Goal: Communication & Community: Answer question/provide support

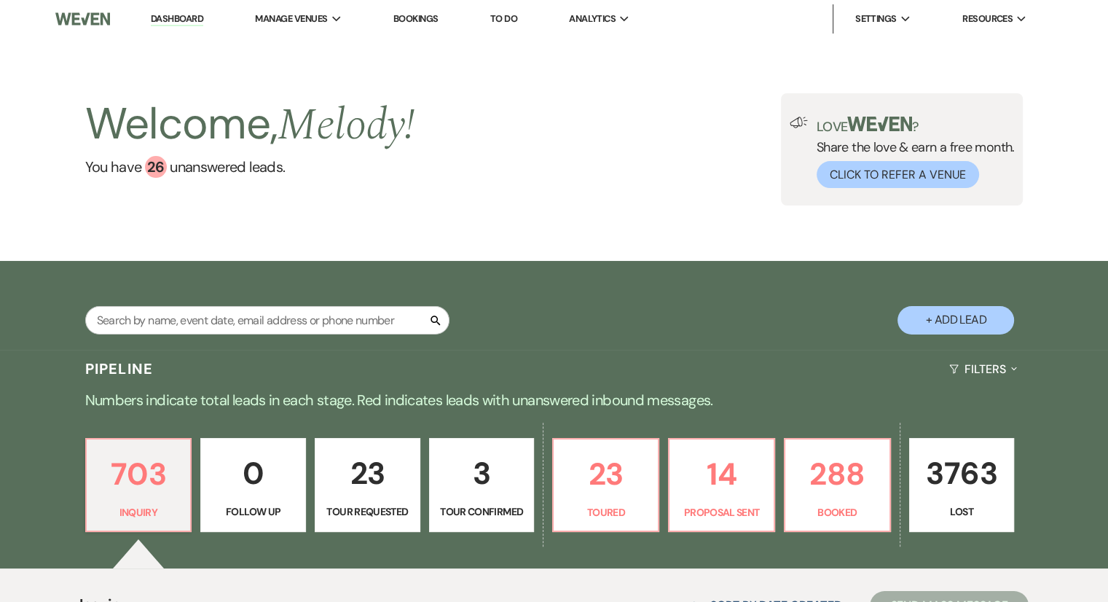
click at [350, 483] on p "23" at bounding box center [367, 473] width 87 height 49
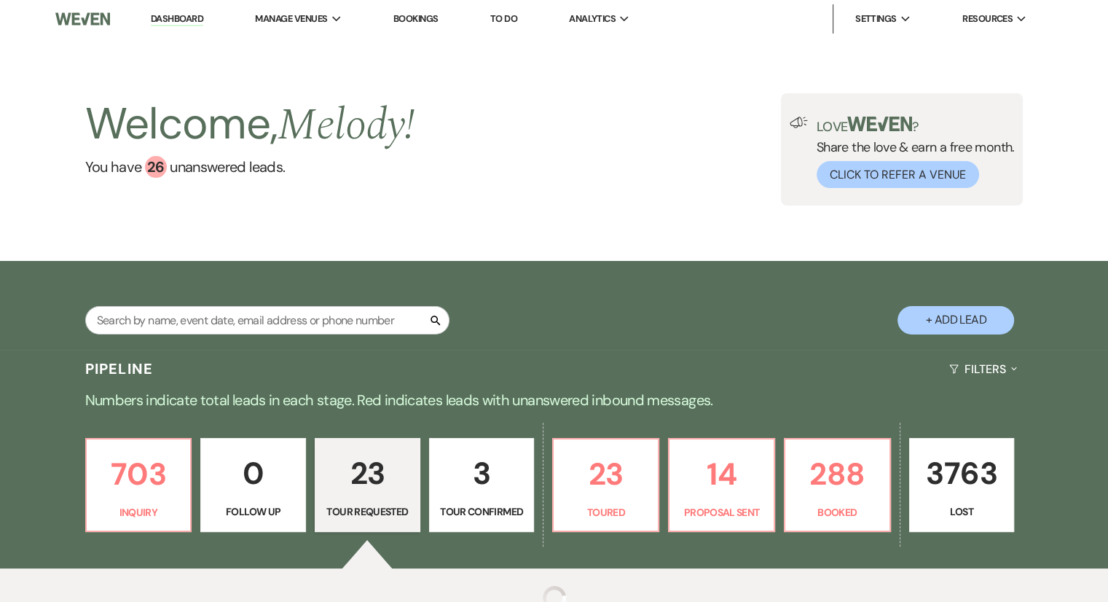
select select "2"
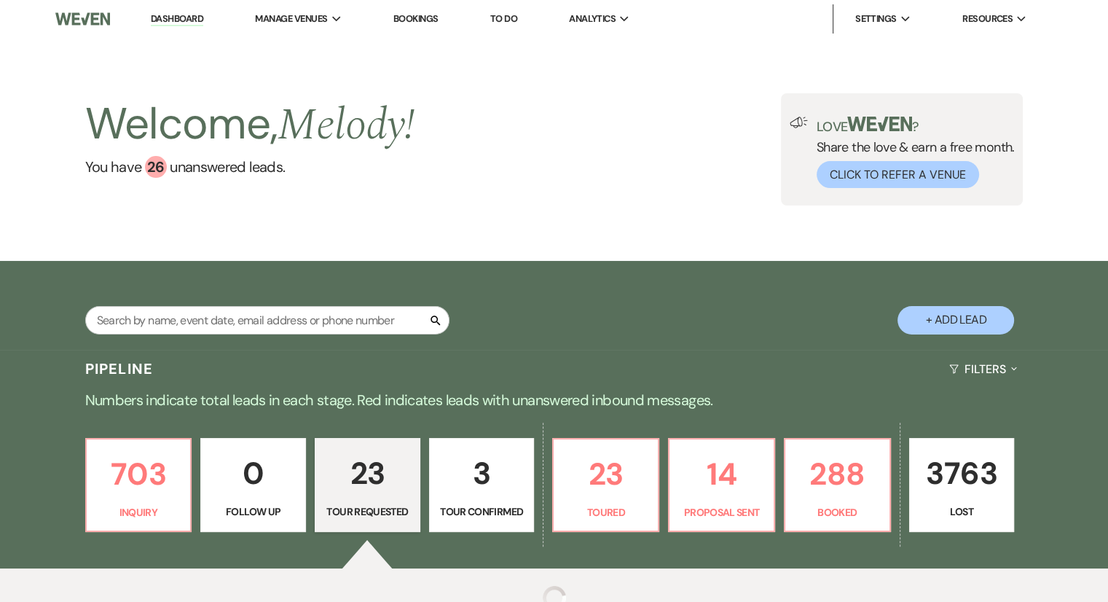
select select "2"
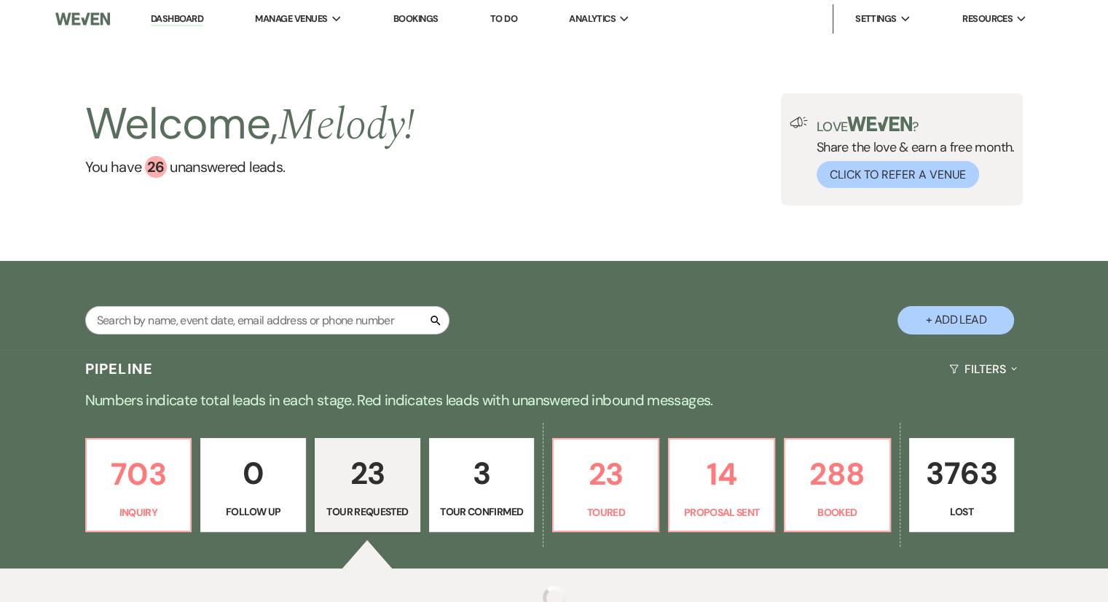
select select "2"
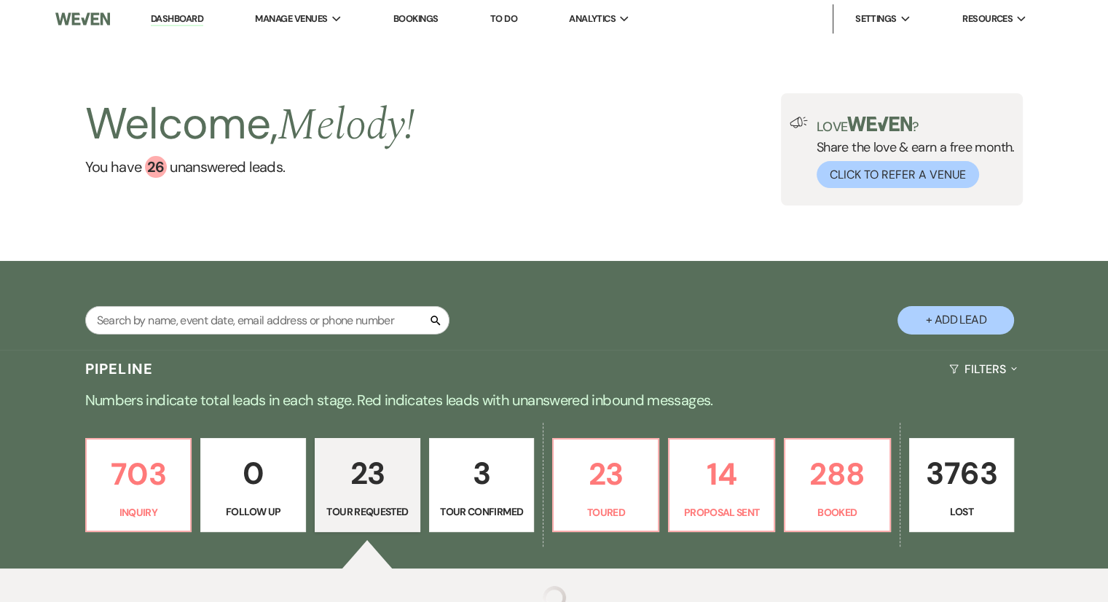
select select "2"
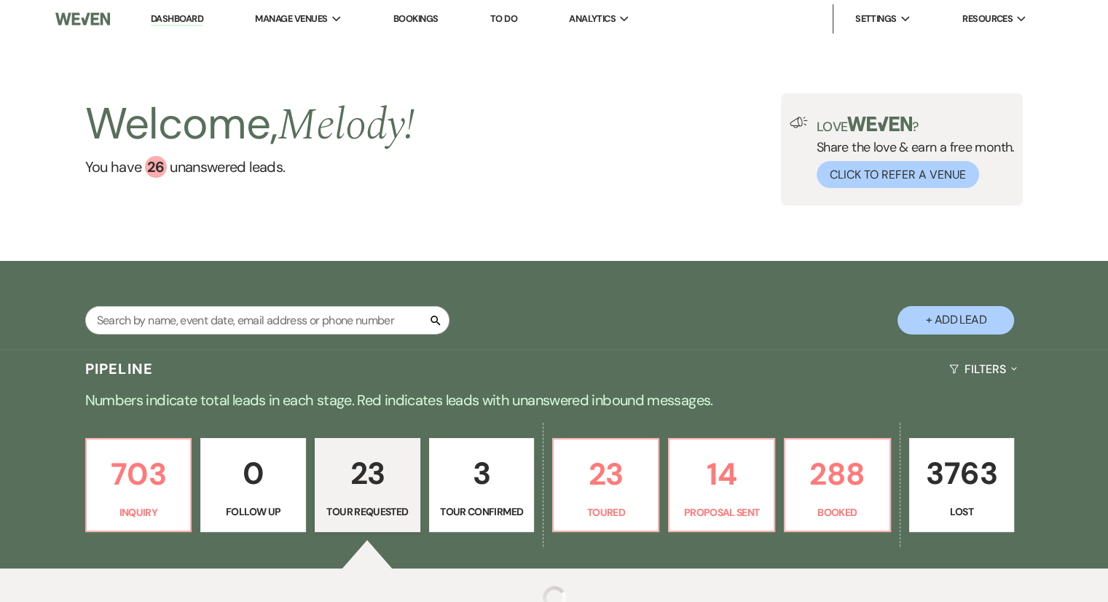
select select "2"
click at [360, 486] on p "23" at bounding box center [367, 473] width 87 height 49
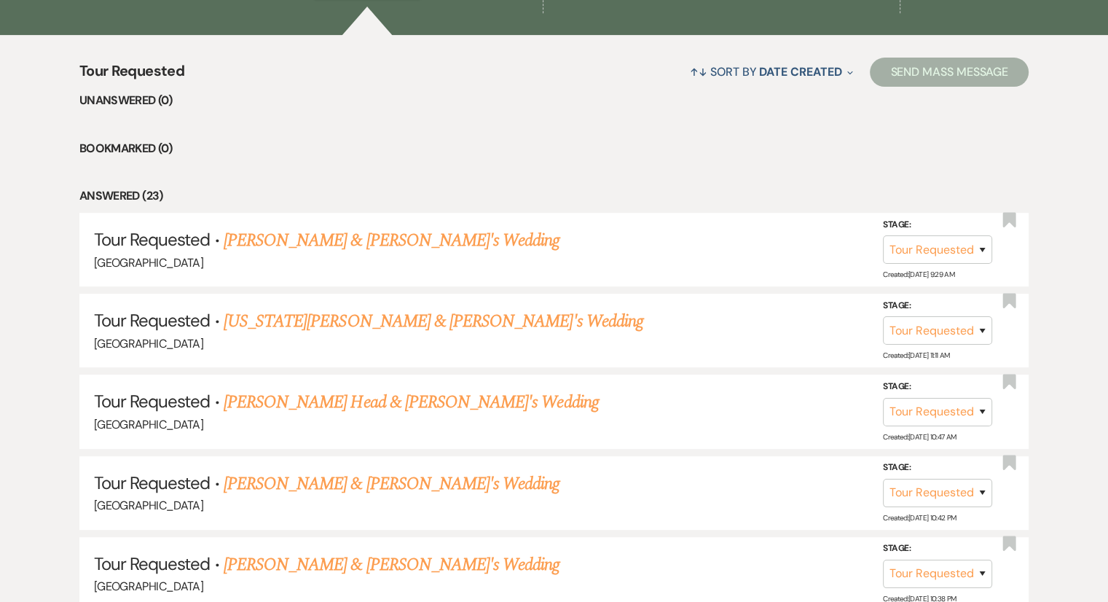
scroll to position [542, 0]
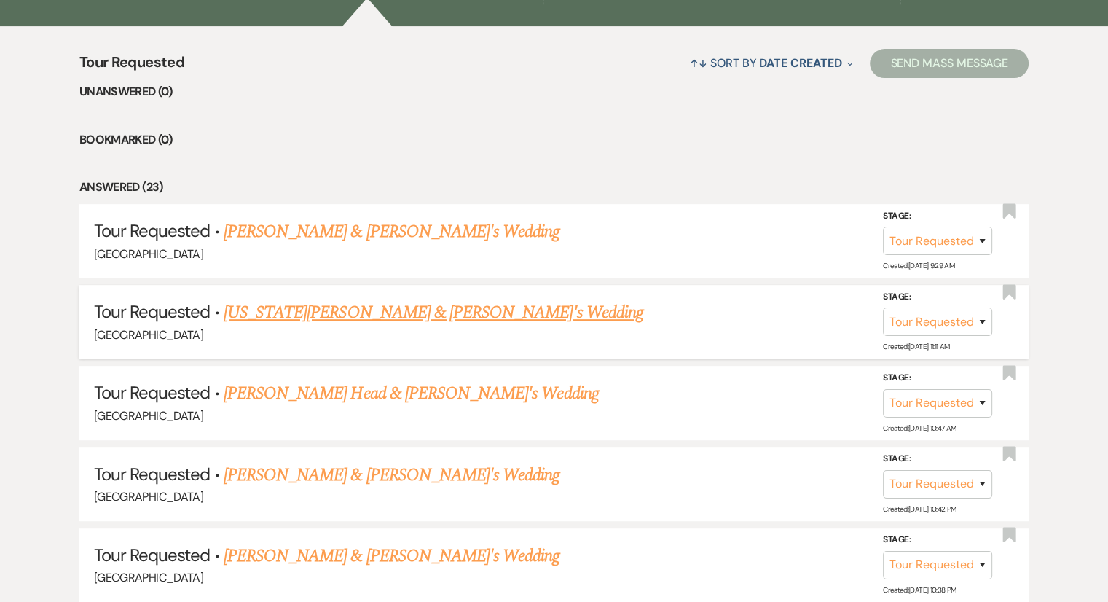
click at [374, 305] on link "[US_STATE][PERSON_NAME] & [PERSON_NAME]'s Wedding" at bounding box center [433, 312] width 419 height 26
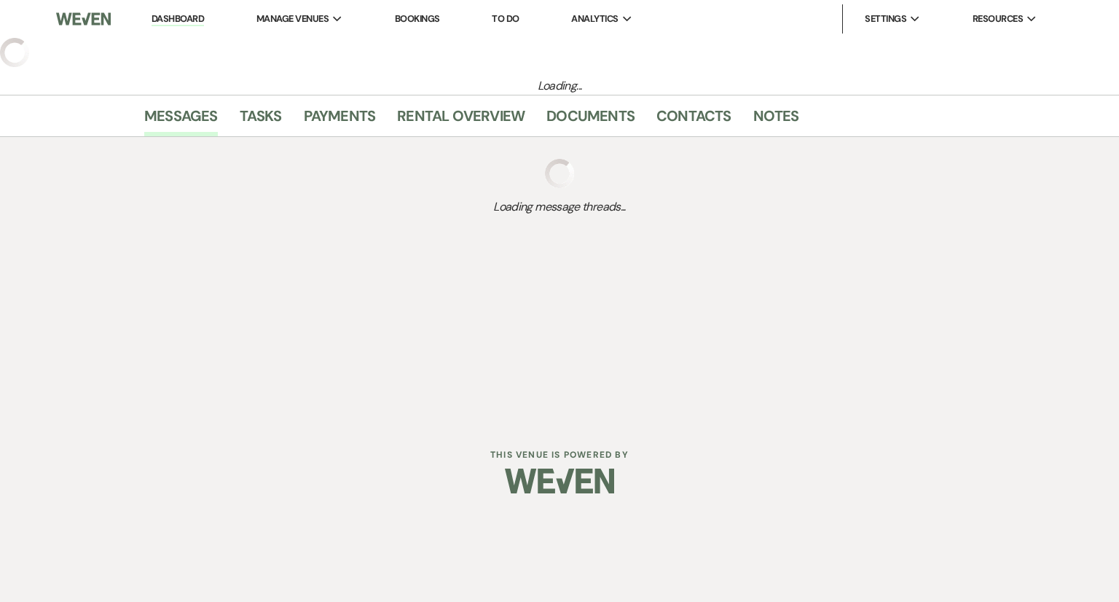
select select "2"
select select "6"
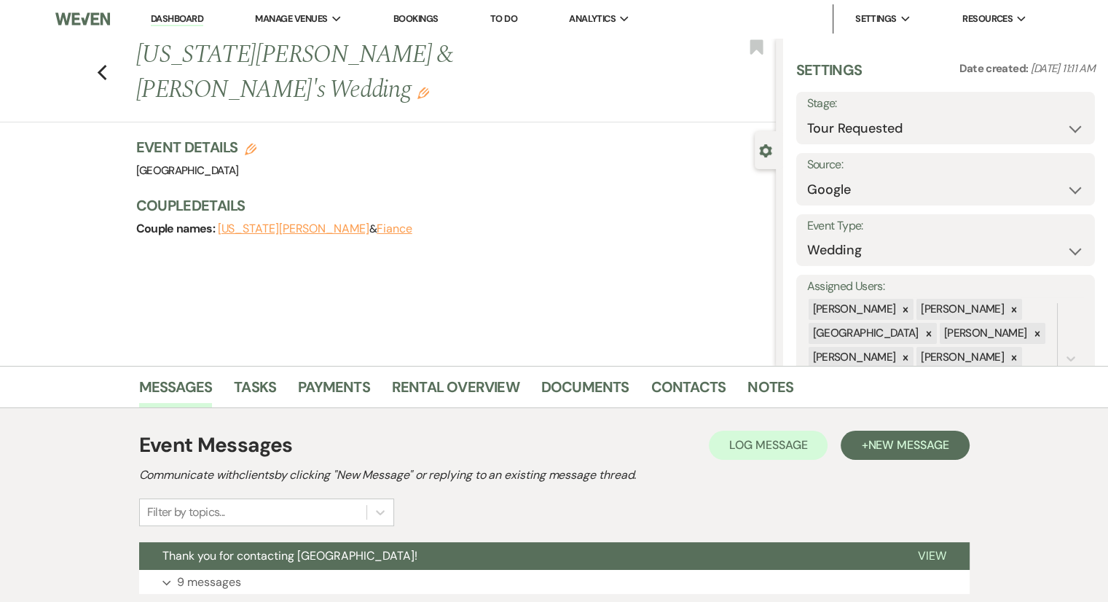
scroll to position [108, 0]
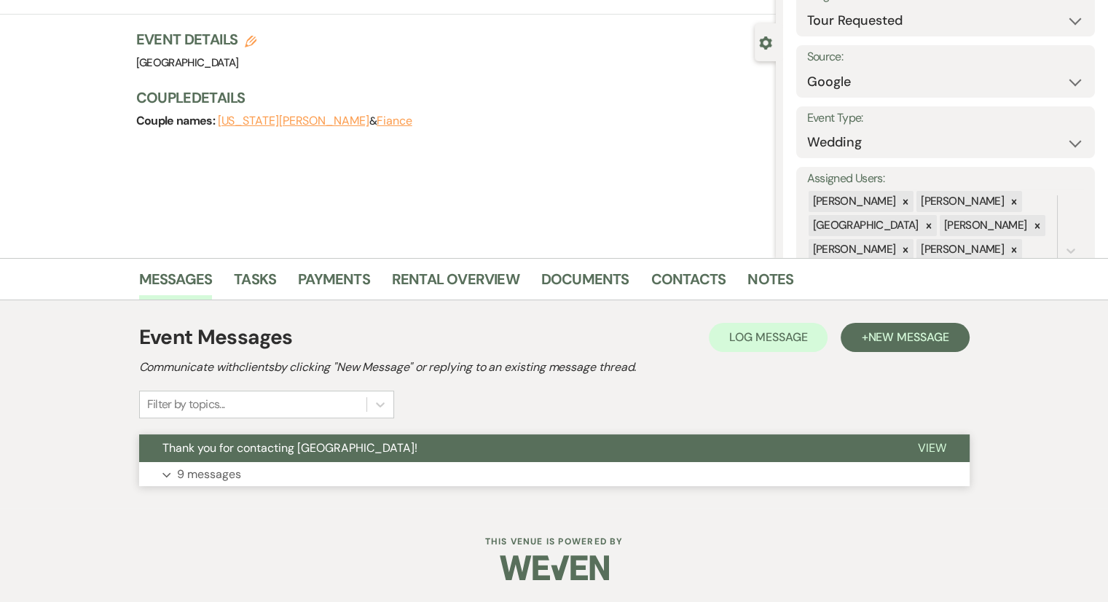
click at [201, 470] on p "9 messages" at bounding box center [209, 474] width 64 height 19
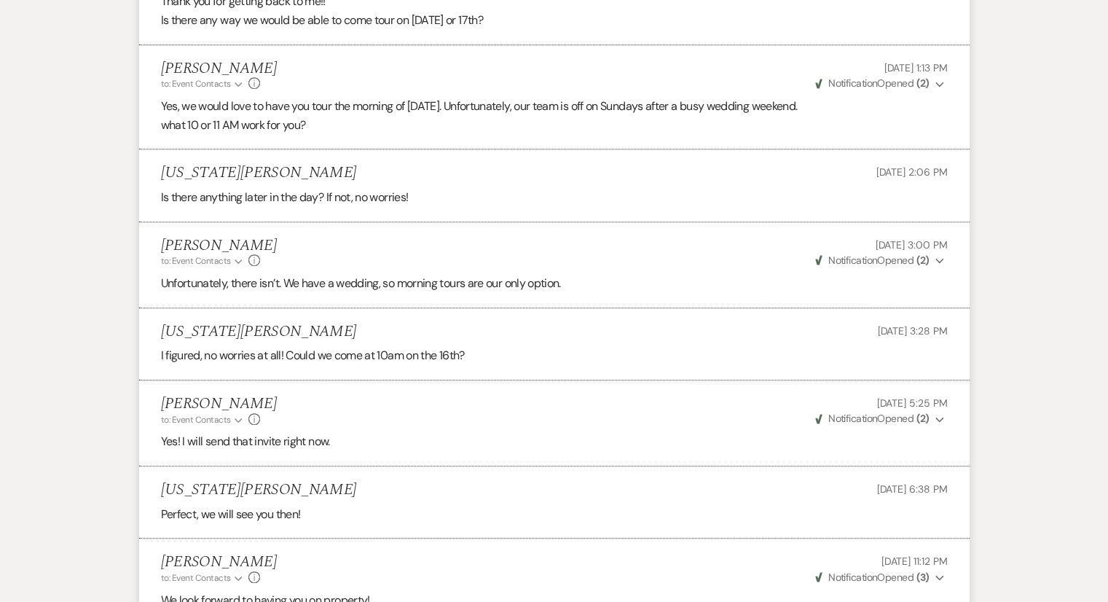
scroll to position [1187, 0]
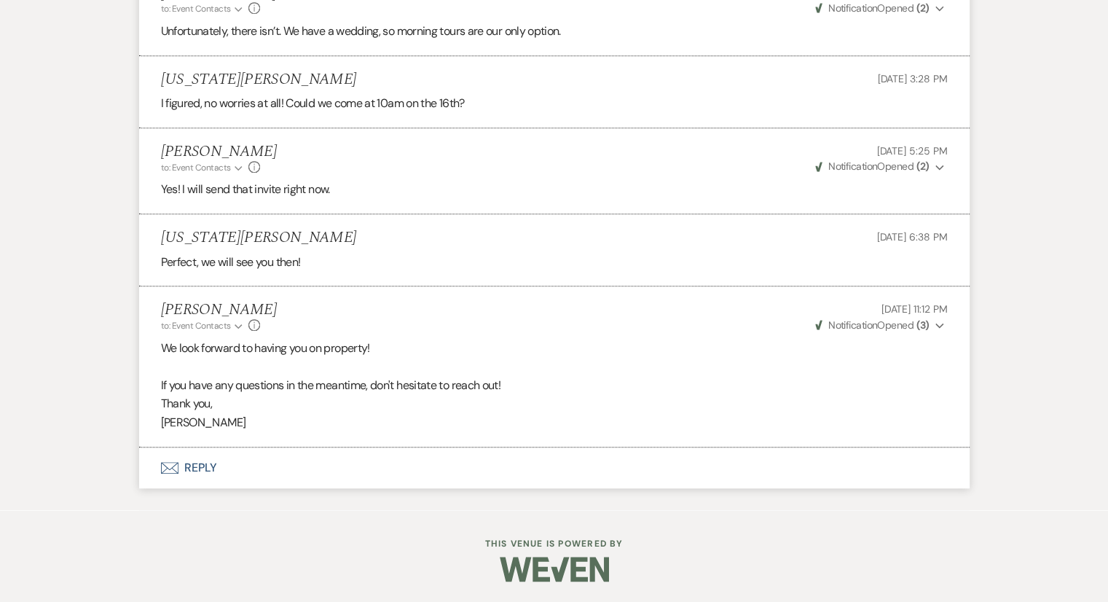
click at [186, 461] on button "Envelope Reply" at bounding box center [554, 467] width 830 height 41
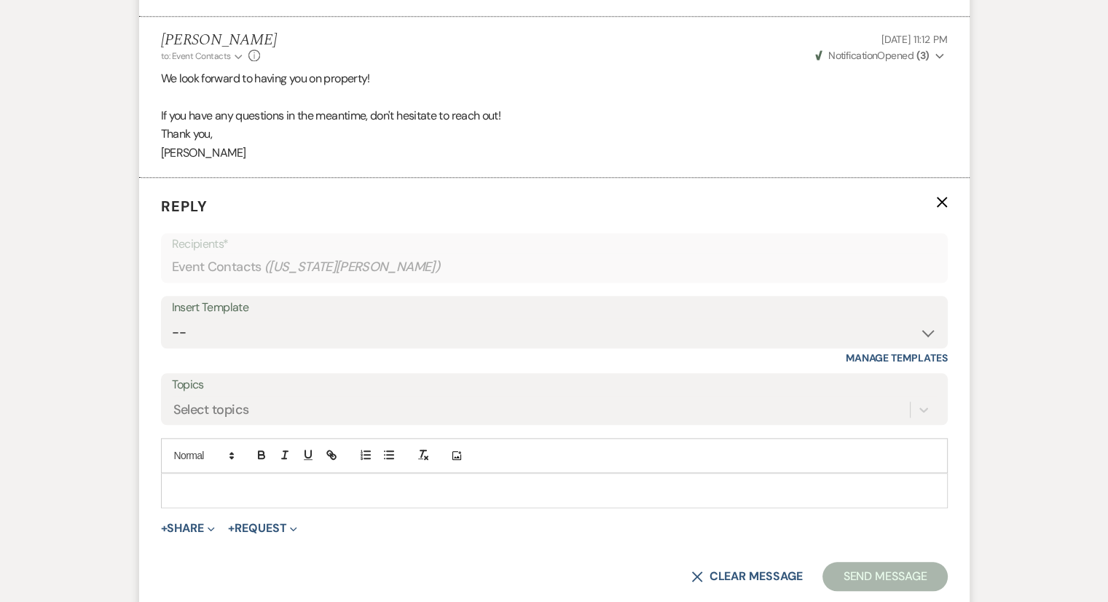
scroll to position [1465, 0]
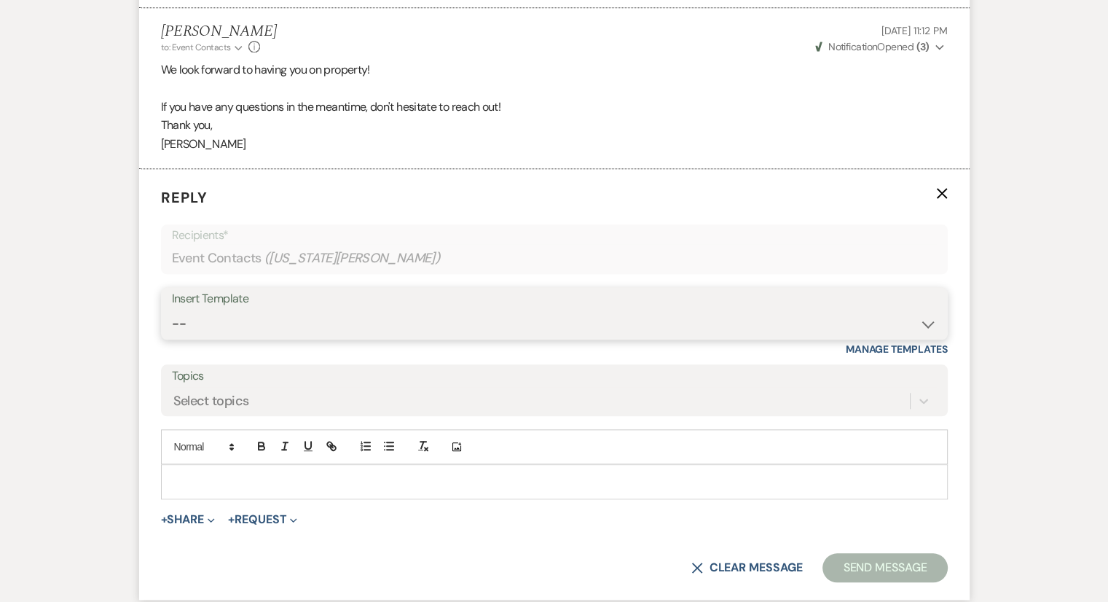
click at [213, 321] on select "-- Weven Planning Portal Introduction (Booked Events) Congratulations on choosi…" at bounding box center [554, 323] width 765 height 28
select select "2264"
click at [172, 309] on select "-- Weven Planning Portal Introduction (Booked Events) Congratulations on choosi…" at bounding box center [554, 323] width 765 height 28
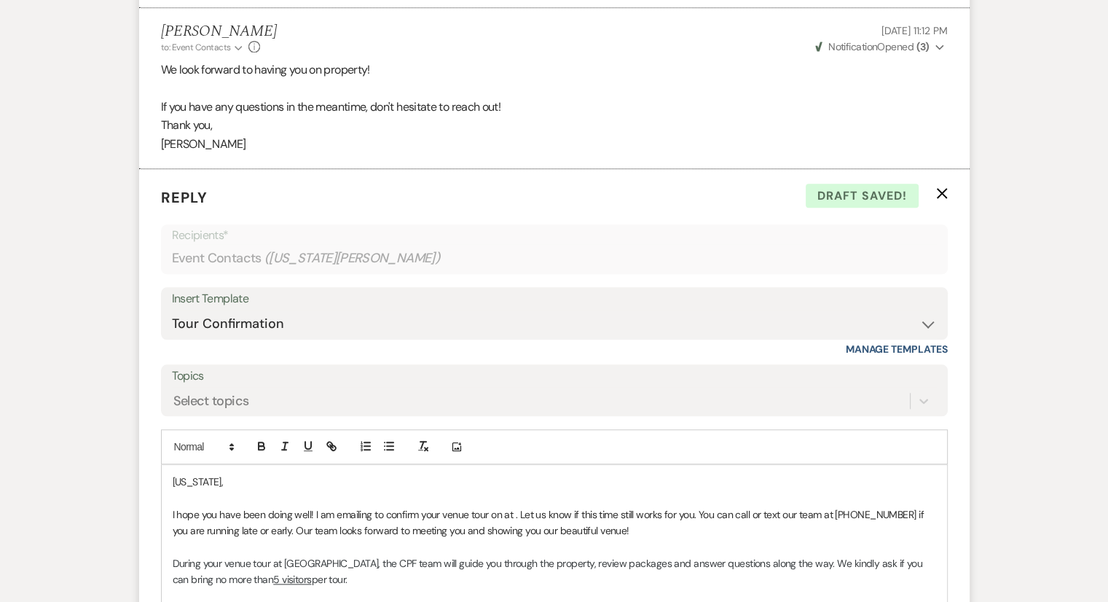
click at [517, 513] on p "I hope you have been doing well! I am emailing to confirm your venue tour on at…" at bounding box center [554, 522] width 763 height 33
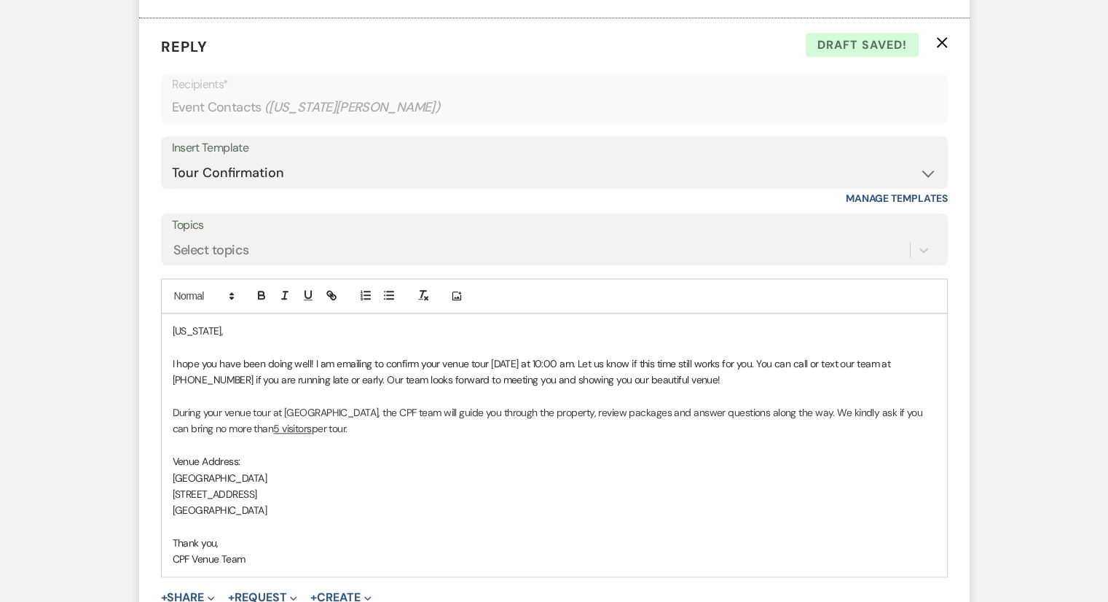
scroll to position [1618, 0]
drag, startPoint x: 888, startPoint y: 355, endPoint x: 935, endPoint y: 353, distance: 46.6
click at [935, 353] on div "[US_STATE], I hope you have been doing well! I am emailing to confirm your venu…" at bounding box center [554, 443] width 785 height 262
click at [218, 376] on p "I hope you have been doing well! I am emailing to confirm your venue tour [DATE…" at bounding box center [554, 369] width 763 height 33
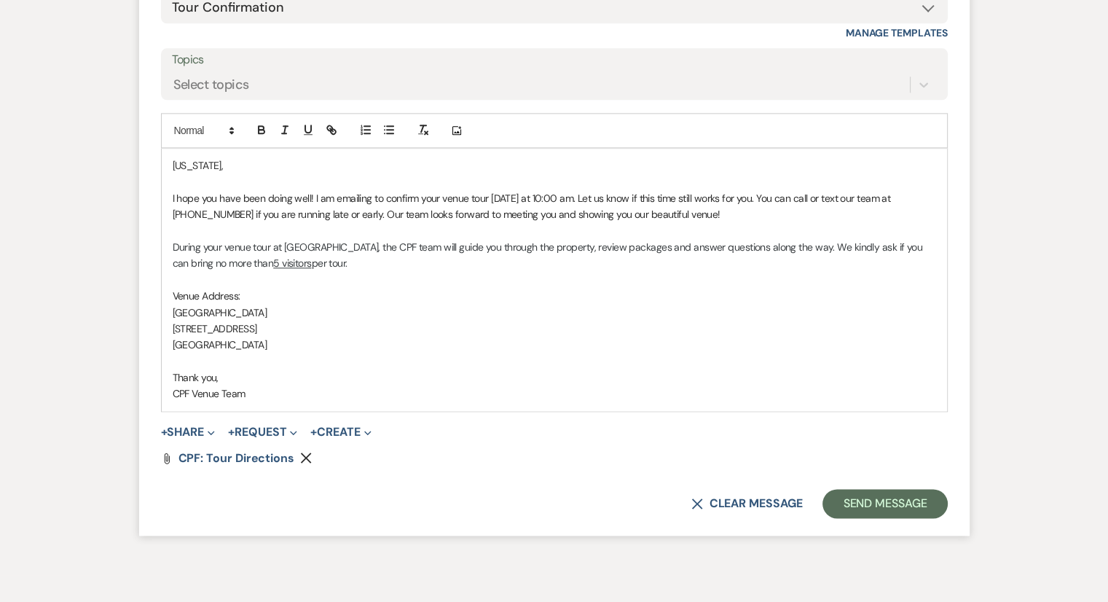
scroll to position [1845, 0]
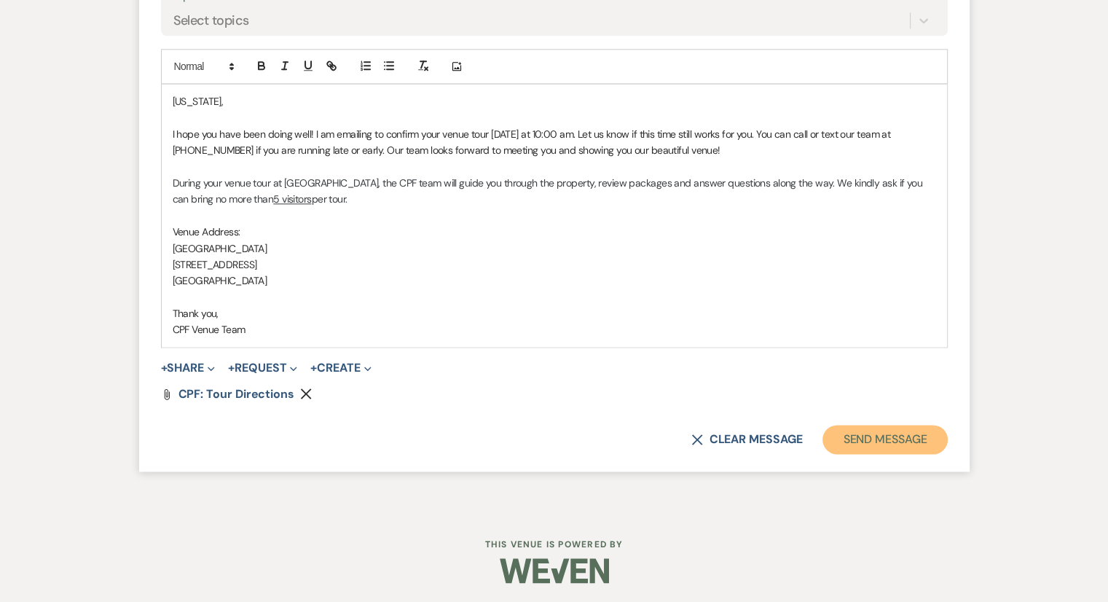
click at [876, 438] on button "Send Message" at bounding box center [884, 439] width 125 height 29
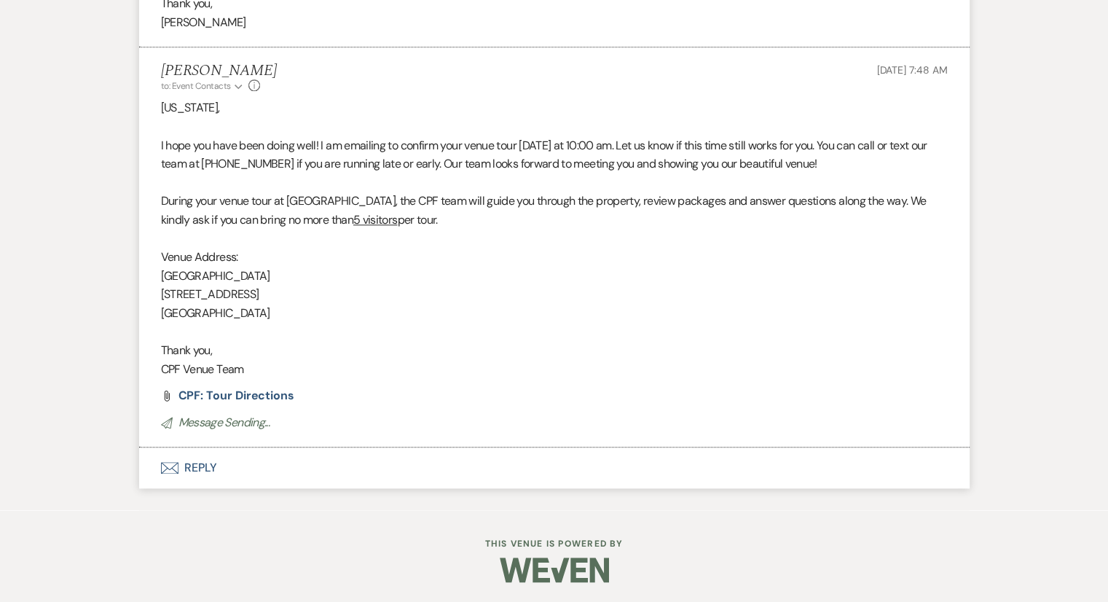
scroll to position [1568, 0]
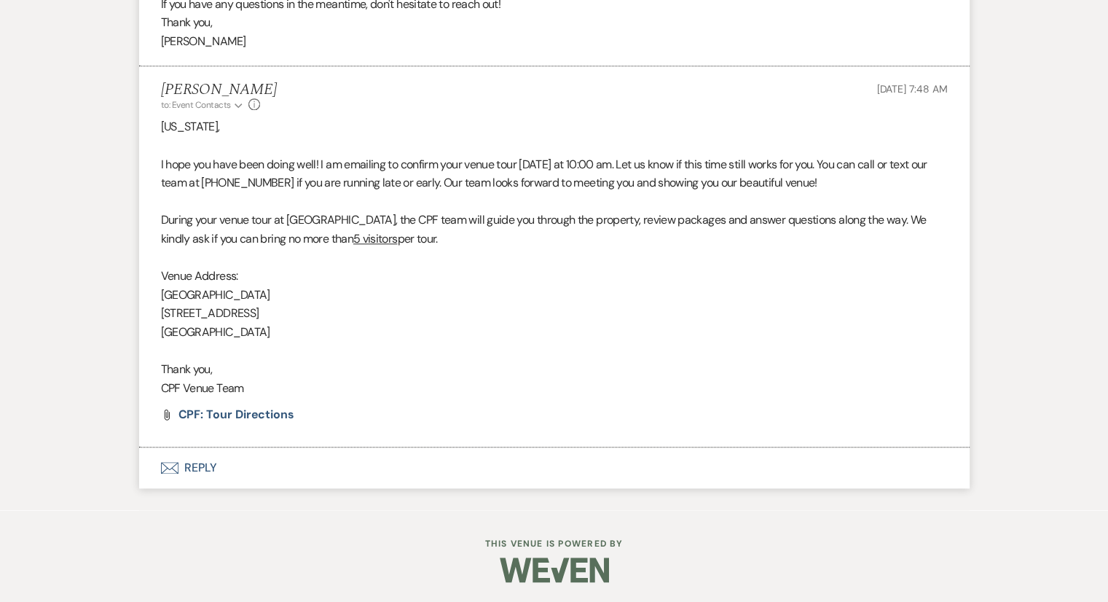
select select "2"
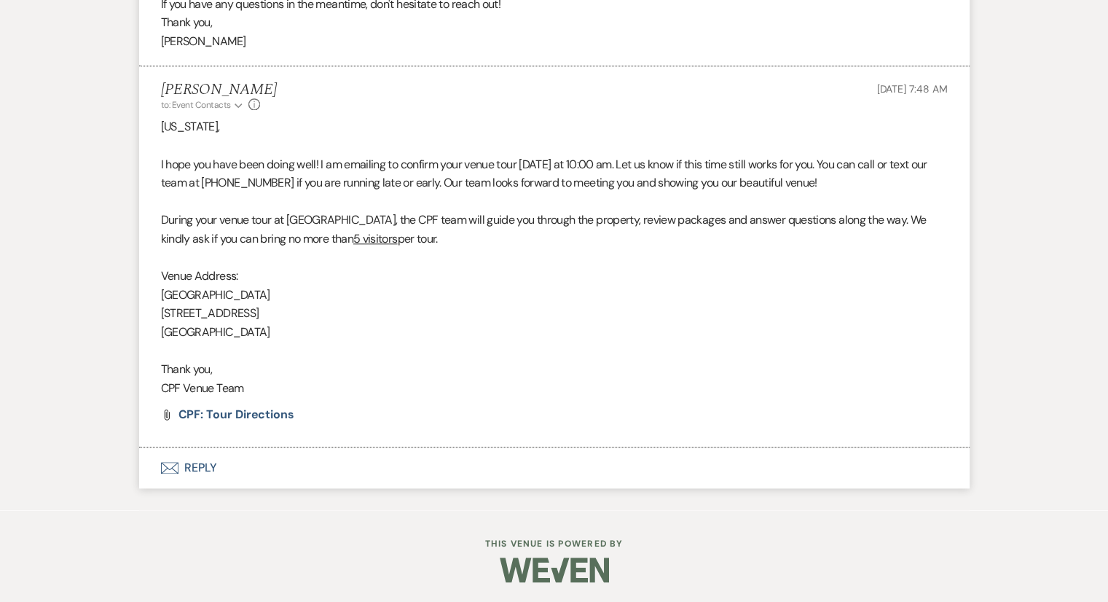
select select "2"
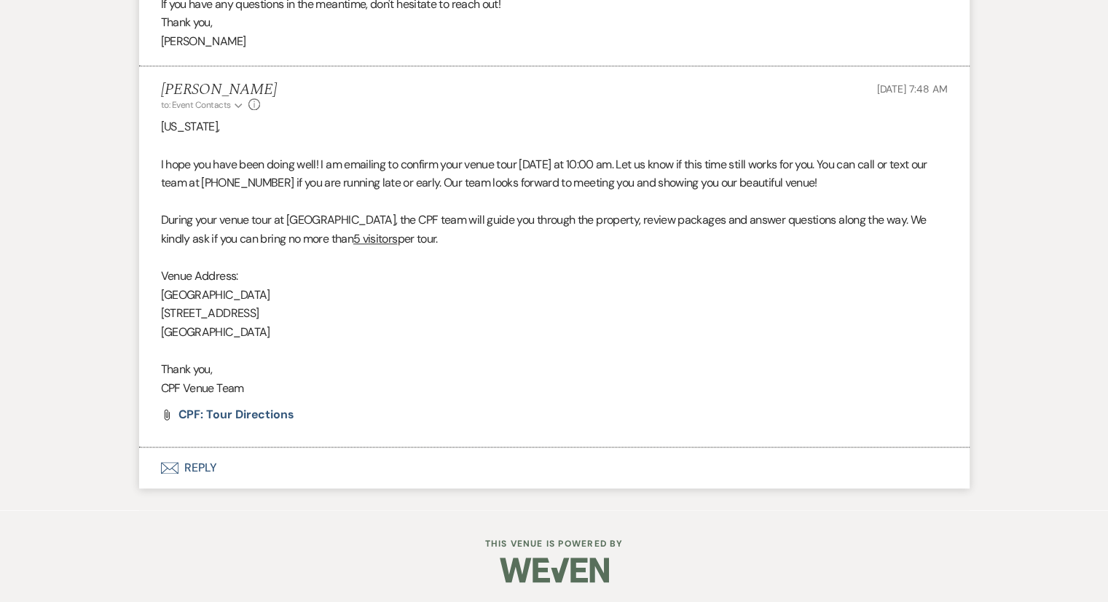
select select "2"
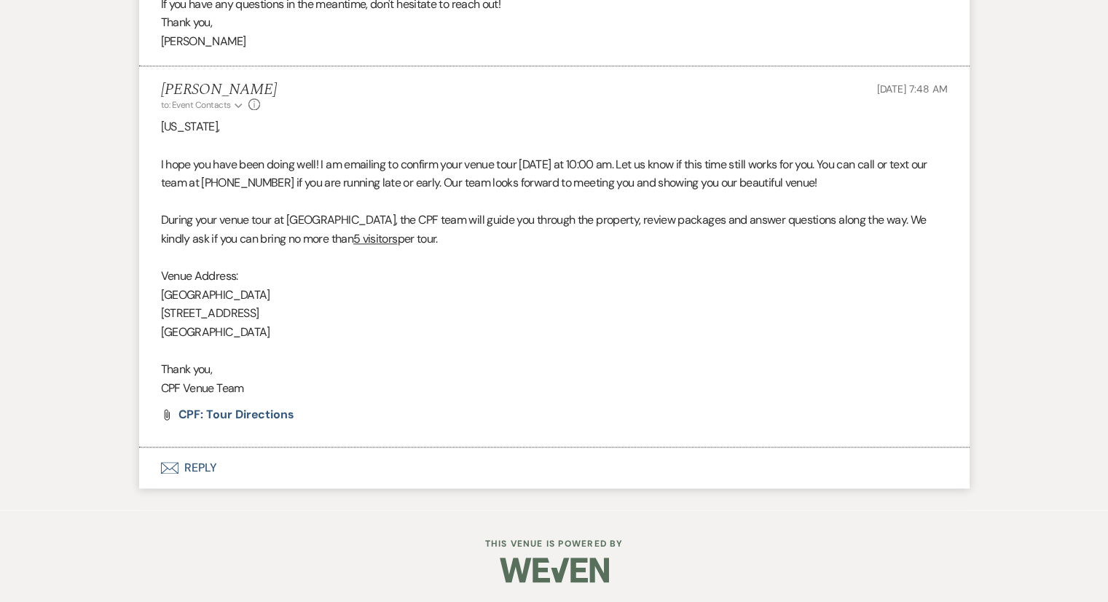
select select "2"
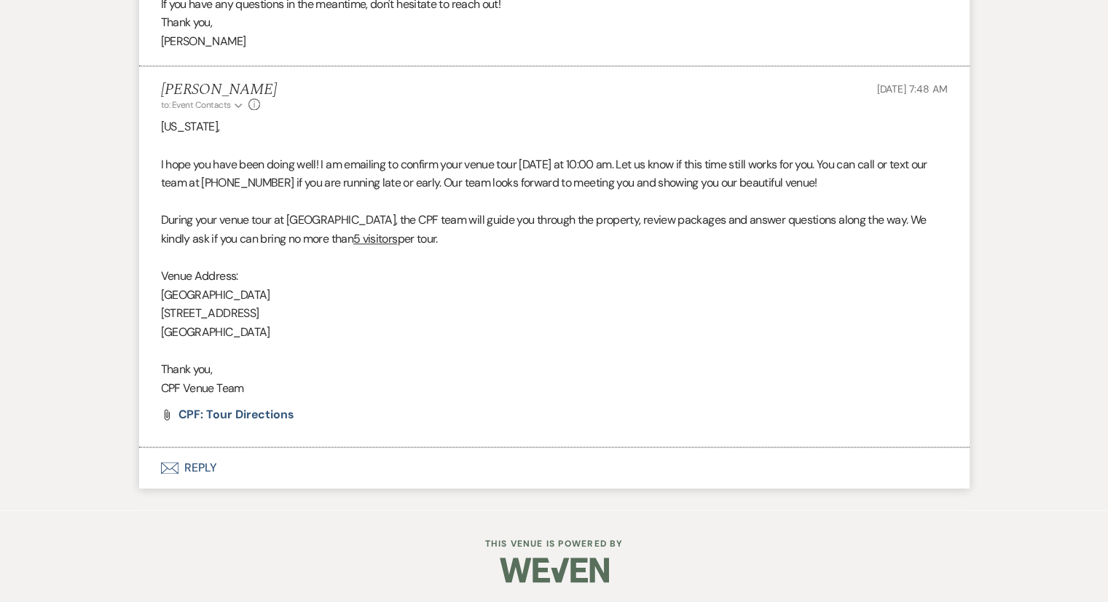
select select "2"
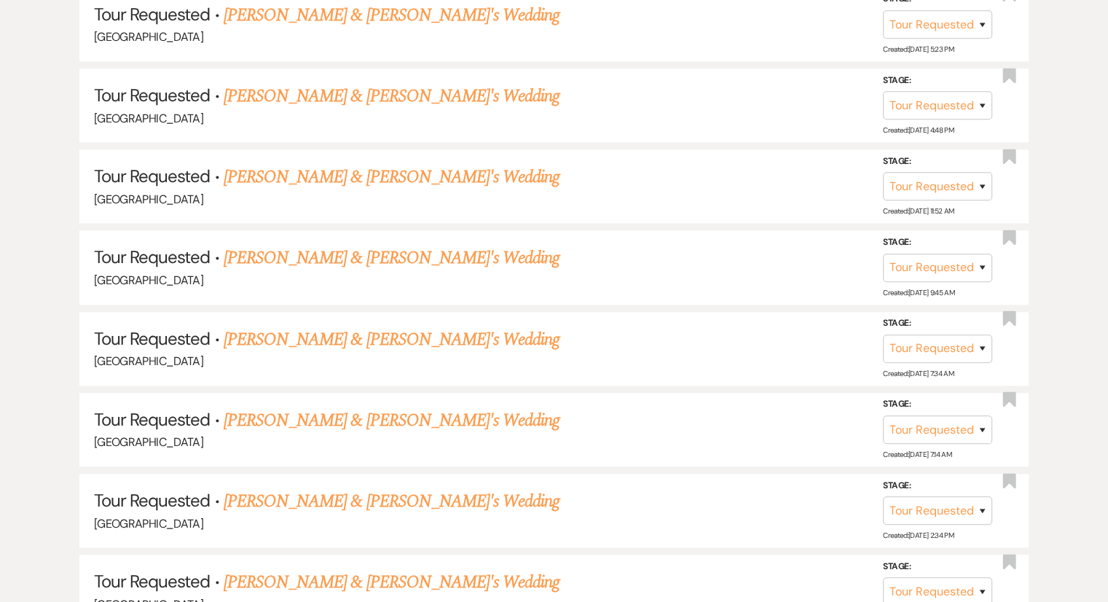
scroll to position [542, 0]
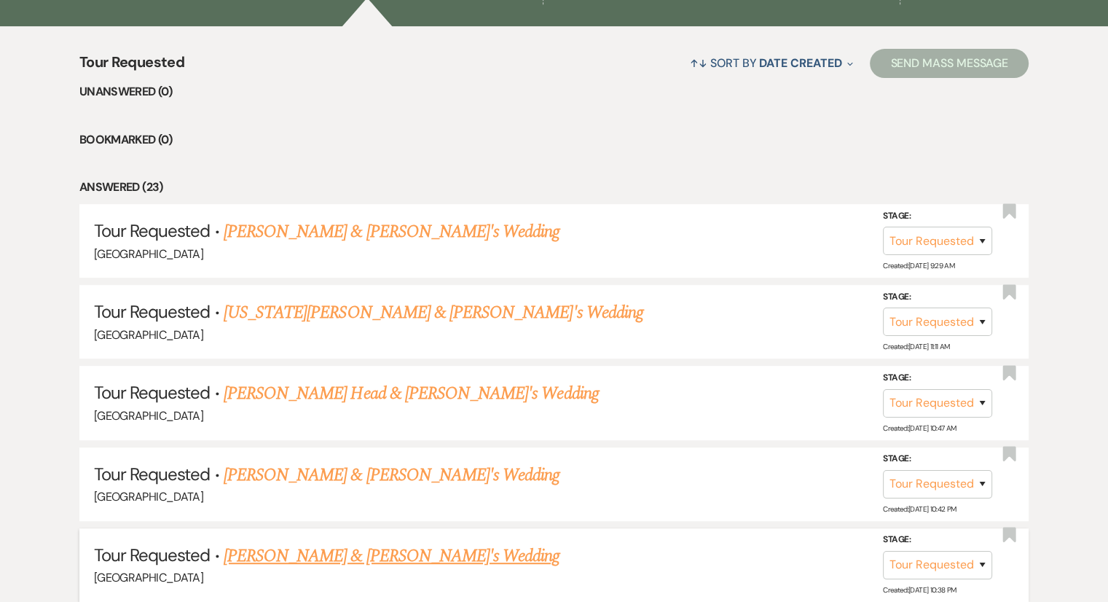
click at [313, 557] on link "[PERSON_NAME] & [PERSON_NAME]'s Wedding" at bounding box center [392, 556] width 336 height 26
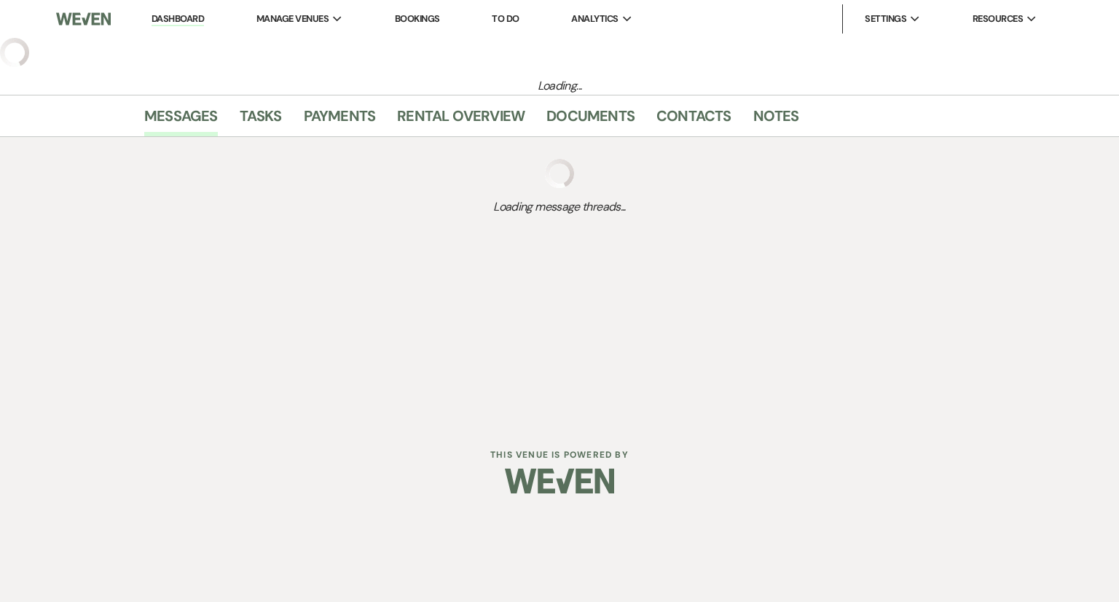
select select "2"
select select "6"
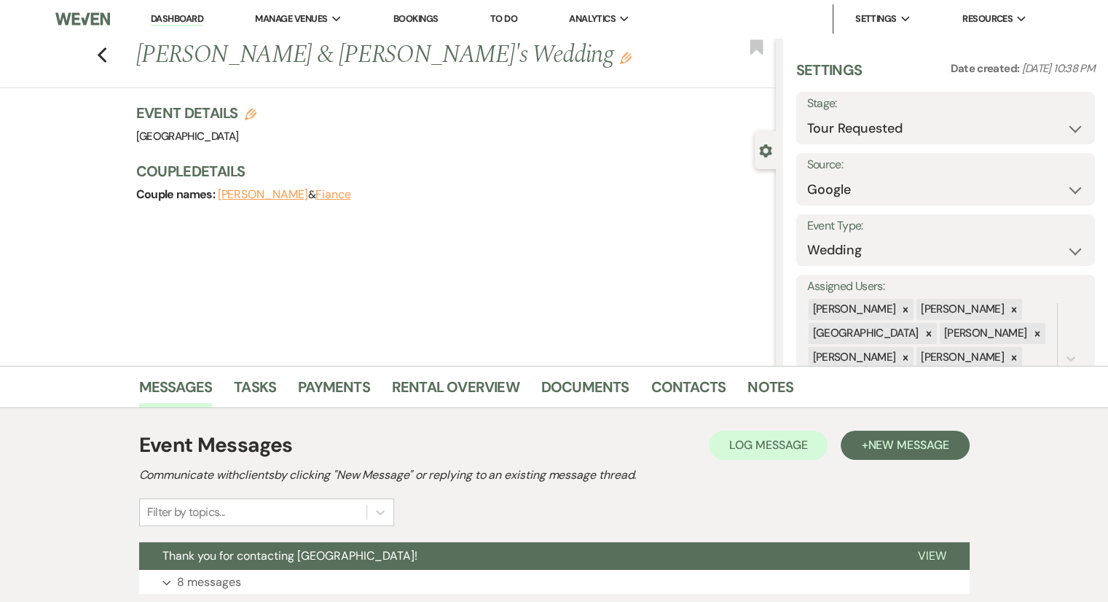
scroll to position [108, 0]
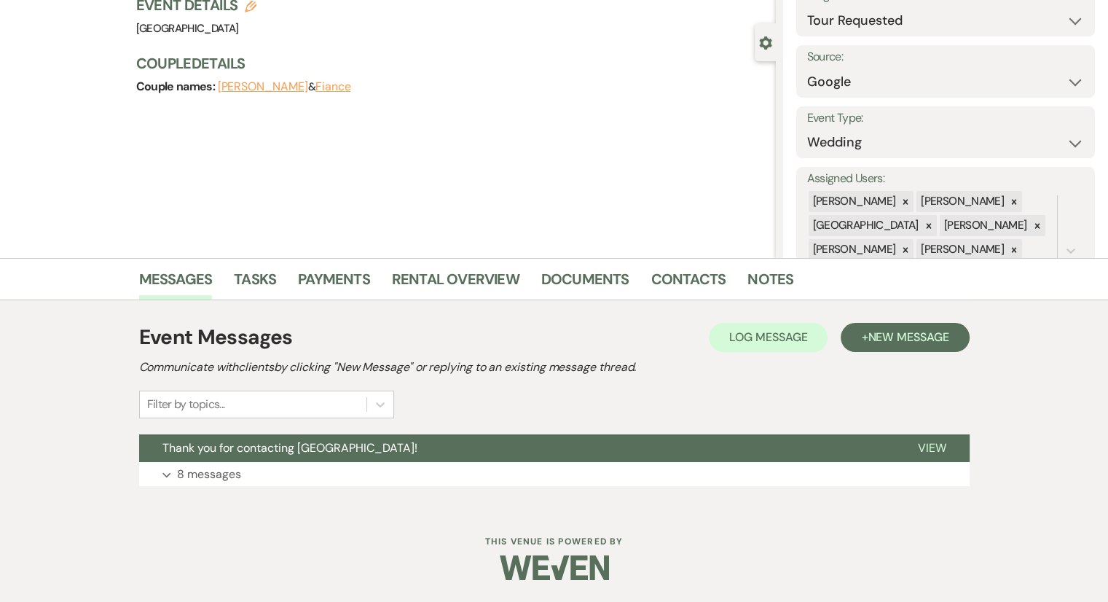
click at [213, 487] on div "Event Messages Log Log Message + New Message Communicate with clients by clicki…" at bounding box center [554, 404] width 830 height 178
click at [212, 478] on p "8 messages" at bounding box center [209, 474] width 64 height 19
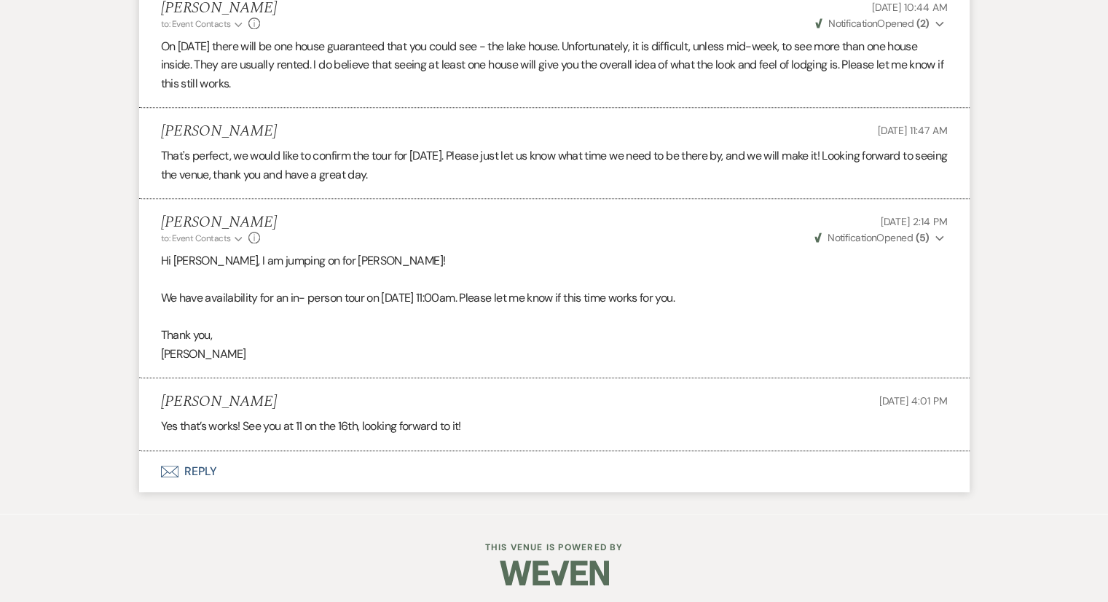
scroll to position [1387, 0]
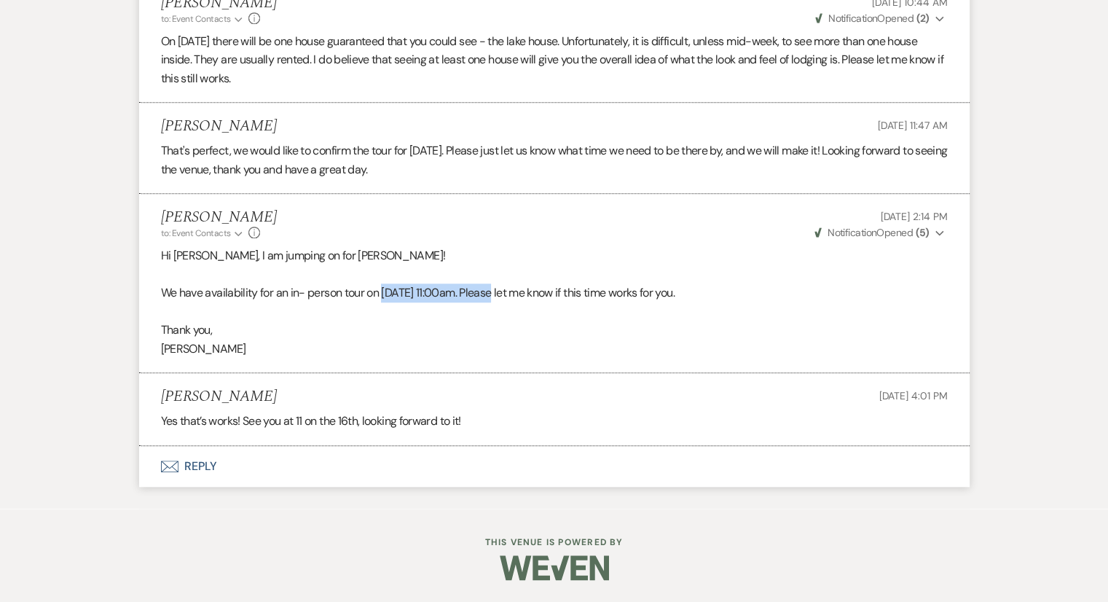
drag, startPoint x: 383, startPoint y: 308, endPoint x: 493, endPoint y: 307, distance: 110.0
click at [493, 302] on p "We have availability for an in- person tour on [DATE] 11:00am. Please let me kn…" at bounding box center [554, 292] width 786 height 19
copy p "[DATE] 11:00am"
click at [190, 481] on button "Envelope Reply" at bounding box center [554, 466] width 830 height 41
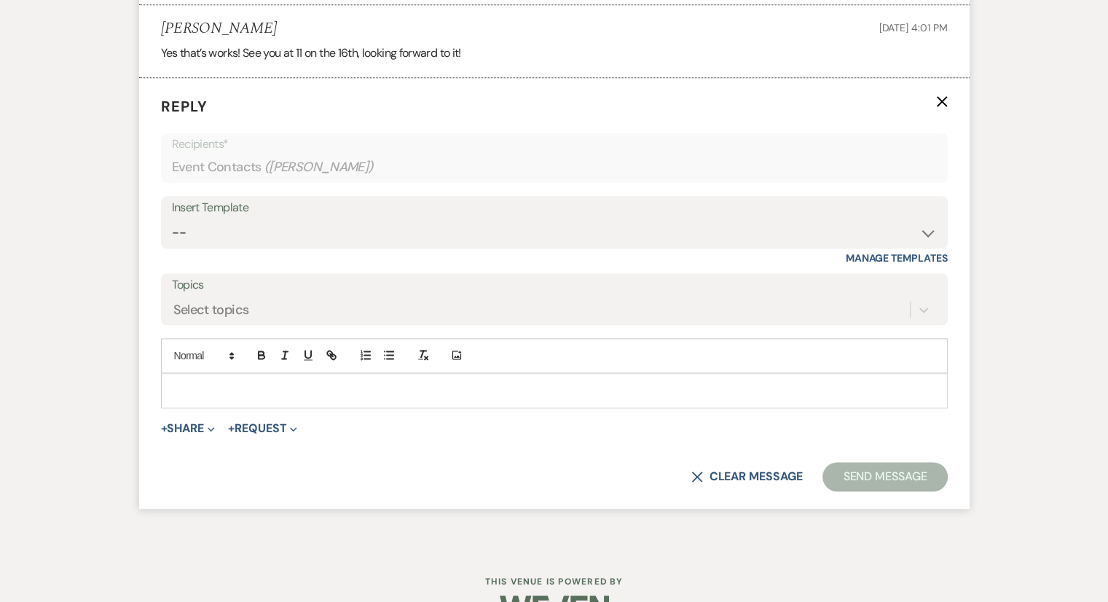
scroll to position [1759, 0]
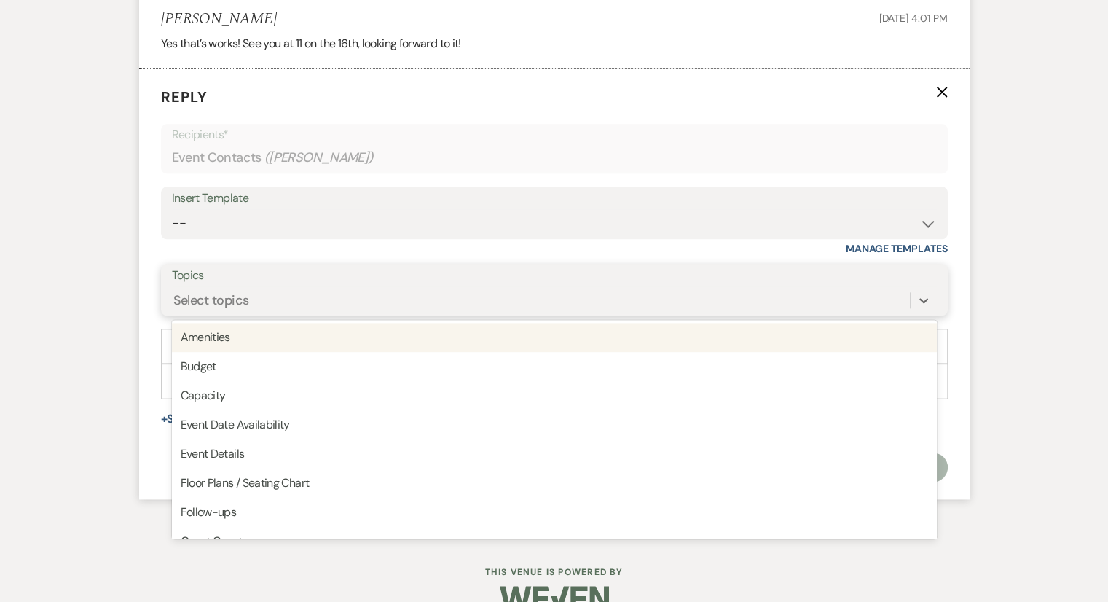
click at [197, 312] on div "Select topics" at bounding box center [541, 299] width 738 height 25
click at [202, 231] on select "-- Weven Planning Portal Introduction (Booked Events) Congratulations on choosi…" at bounding box center [554, 223] width 765 height 28
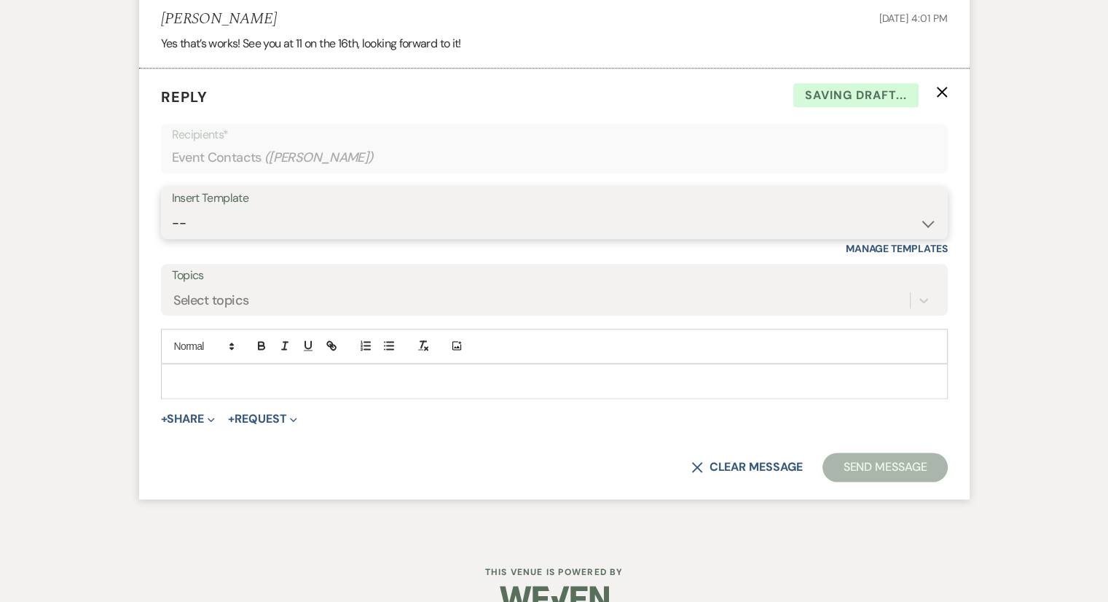
select select "2264"
click at [172, 226] on select "-- Weven Planning Portal Introduction (Booked Events) Congratulations on choosi…" at bounding box center [554, 223] width 765 height 28
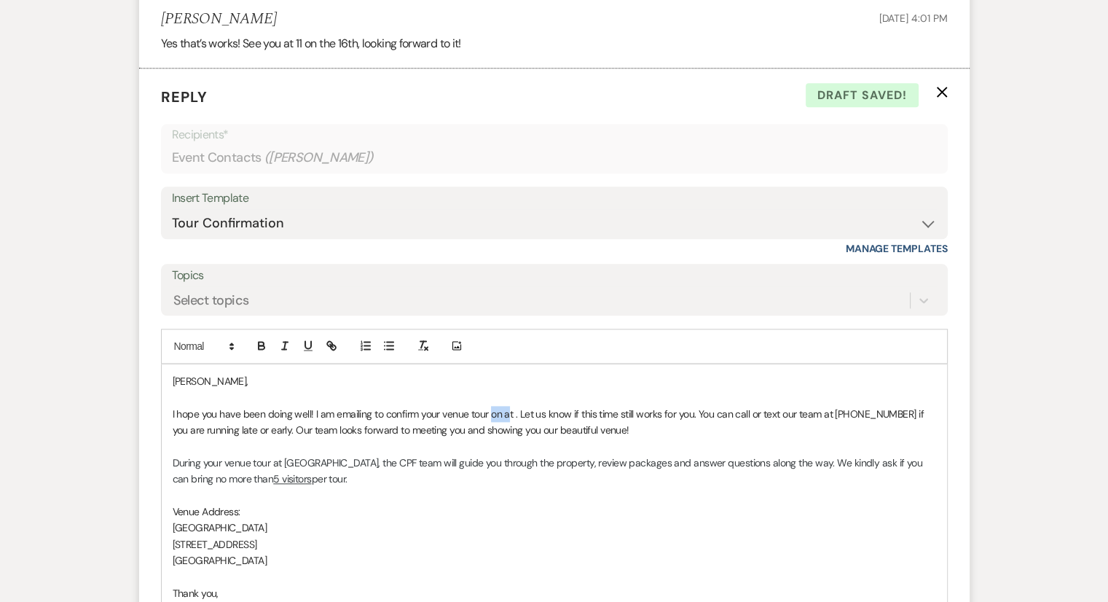
drag, startPoint x: 489, startPoint y: 429, endPoint x: 506, endPoint y: 431, distance: 16.9
click at [506, 431] on p "I hope you have been doing well! I am emailing to confirm your venue tour on at…" at bounding box center [554, 422] width 763 height 33
click at [502, 430] on p "I hope you have been doing well! I am emailing to confirm your venue tour on at…" at bounding box center [554, 422] width 763 height 33
click at [614, 427] on p "I hope you have been doing well! I am emailing to confirm your venue tour on [D…" at bounding box center [554, 422] width 763 height 33
drag, startPoint x: 234, startPoint y: 450, endPoint x: 172, endPoint y: 447, distance: 62.0
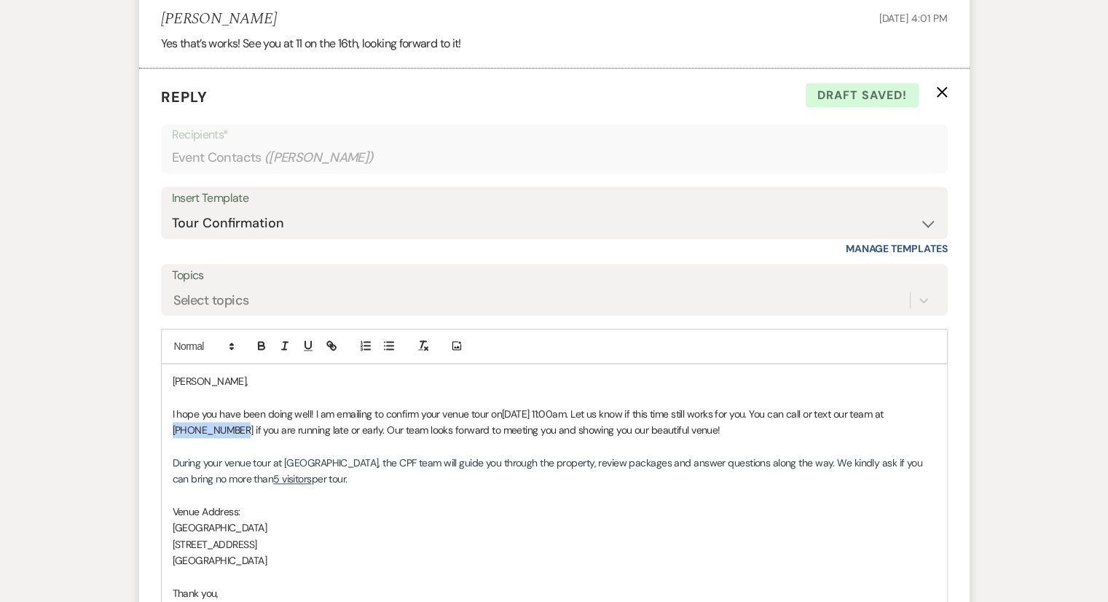
click at [173, 438] on p "I hope you have been doing well! I am emailing to confirm your venue tour on [D…" at bounding box center [554, 422] width 763 height 33
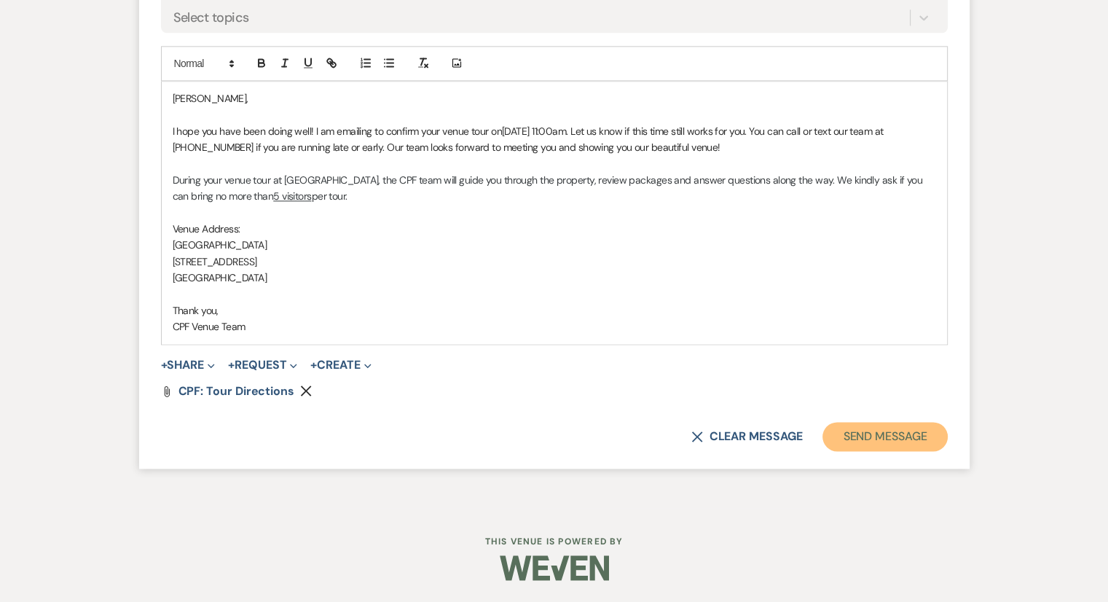
click at [890, 440] on button "Send Message" at bounding box center [884, 436] width 125 height 29
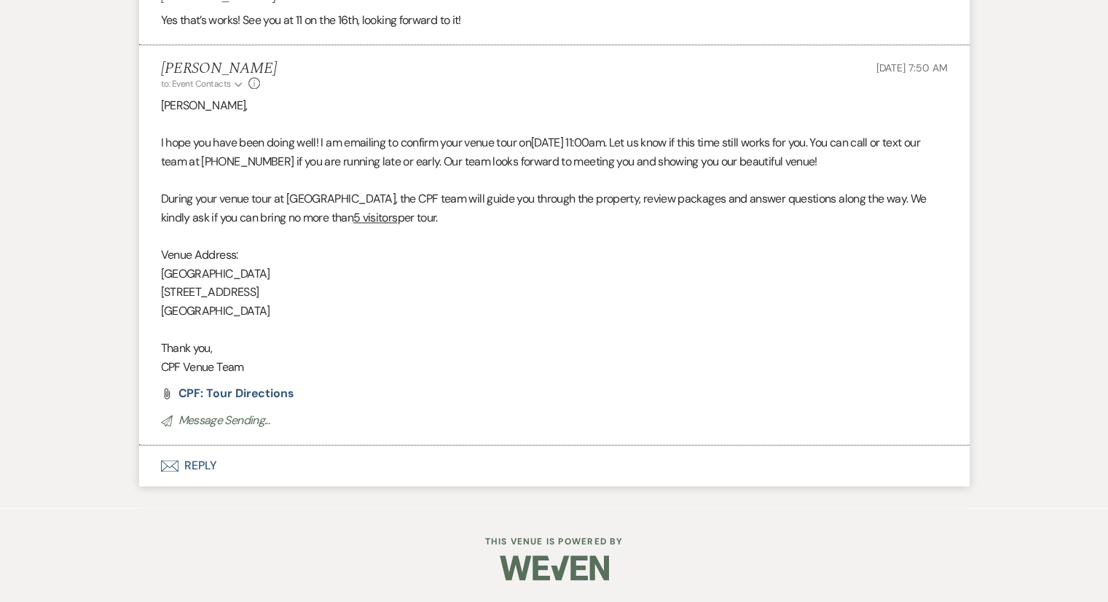
scroll to position [542, 0]
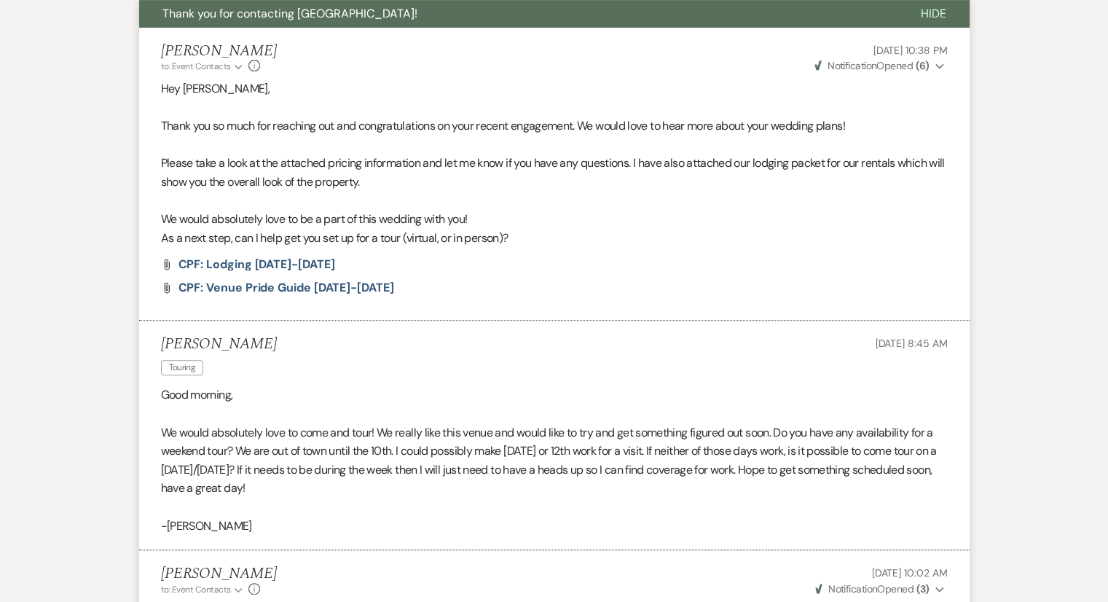
select select "2"
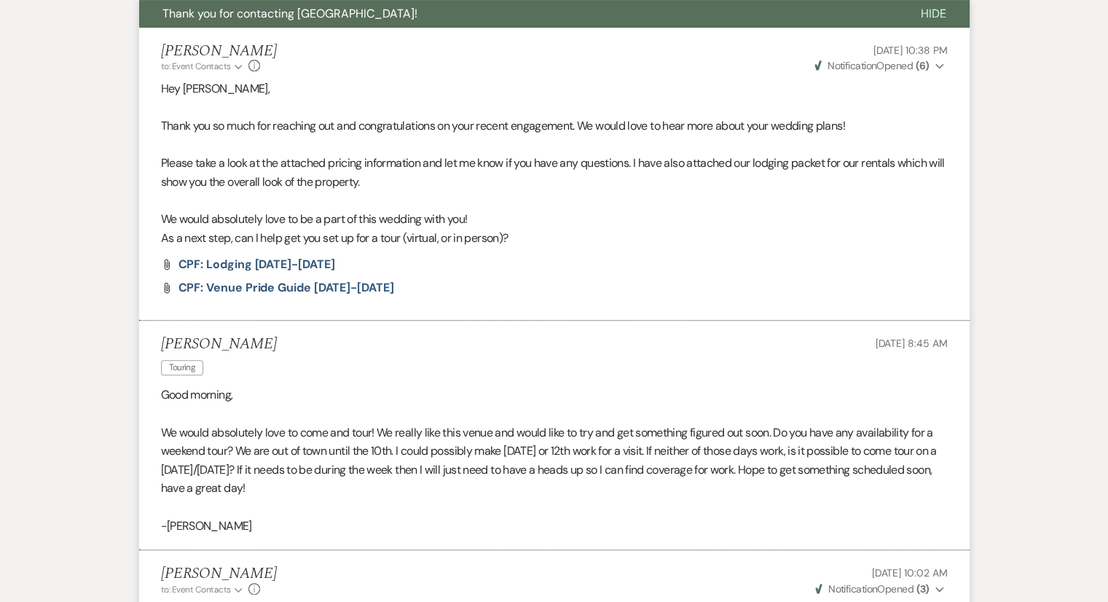
select select "2"
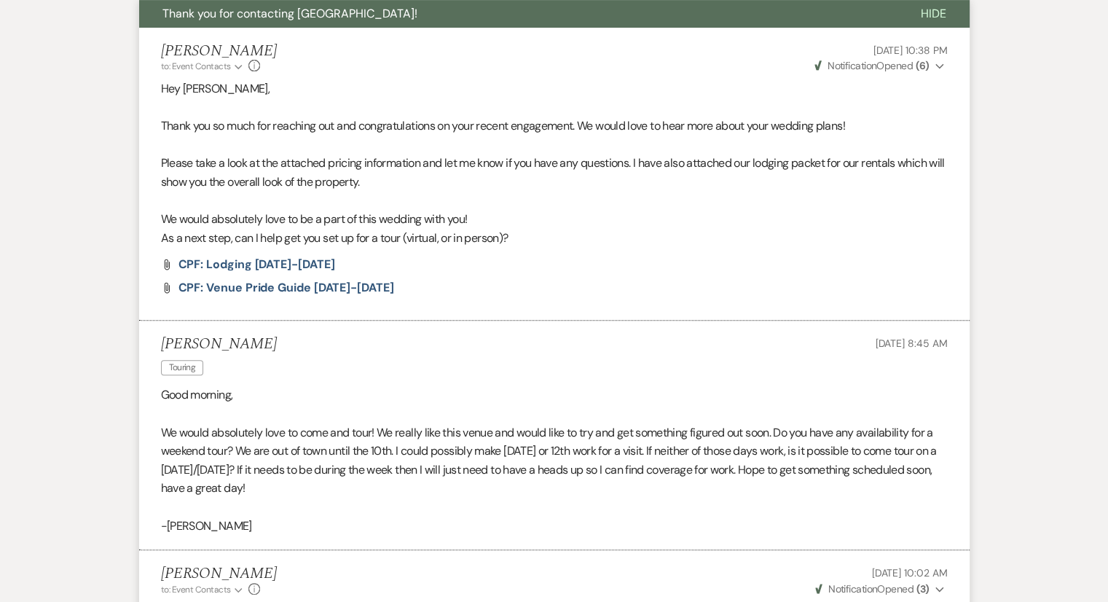
select select "2"
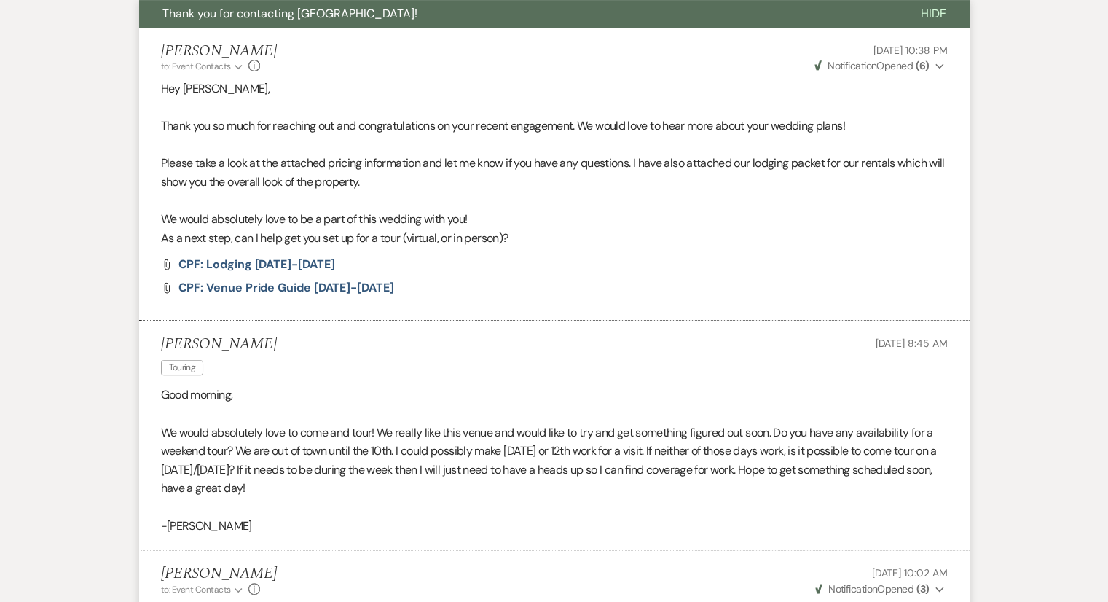
select select "2"
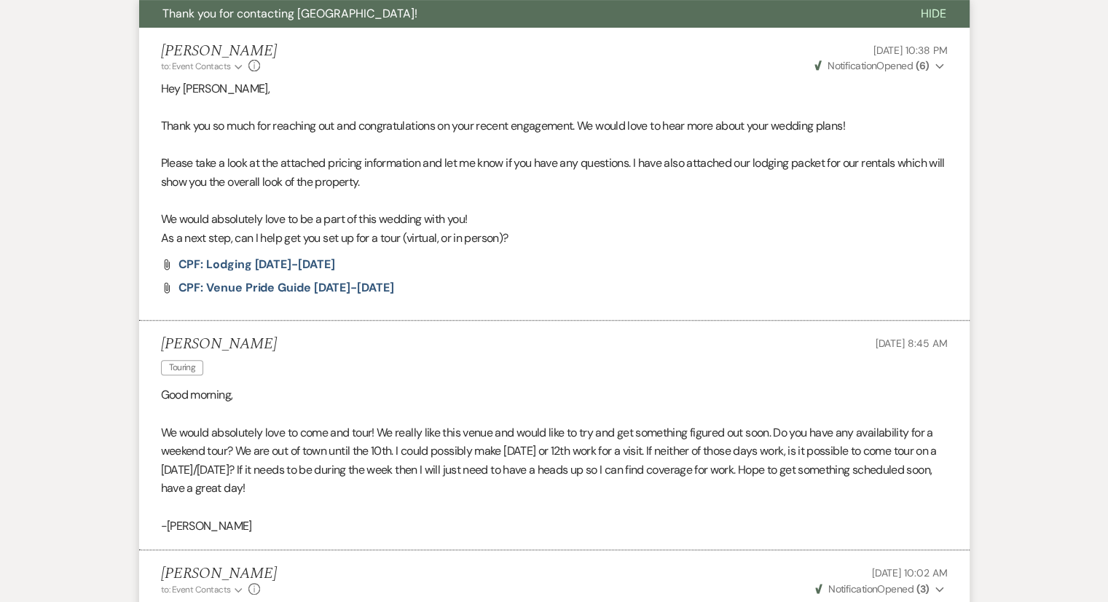
select select "2"
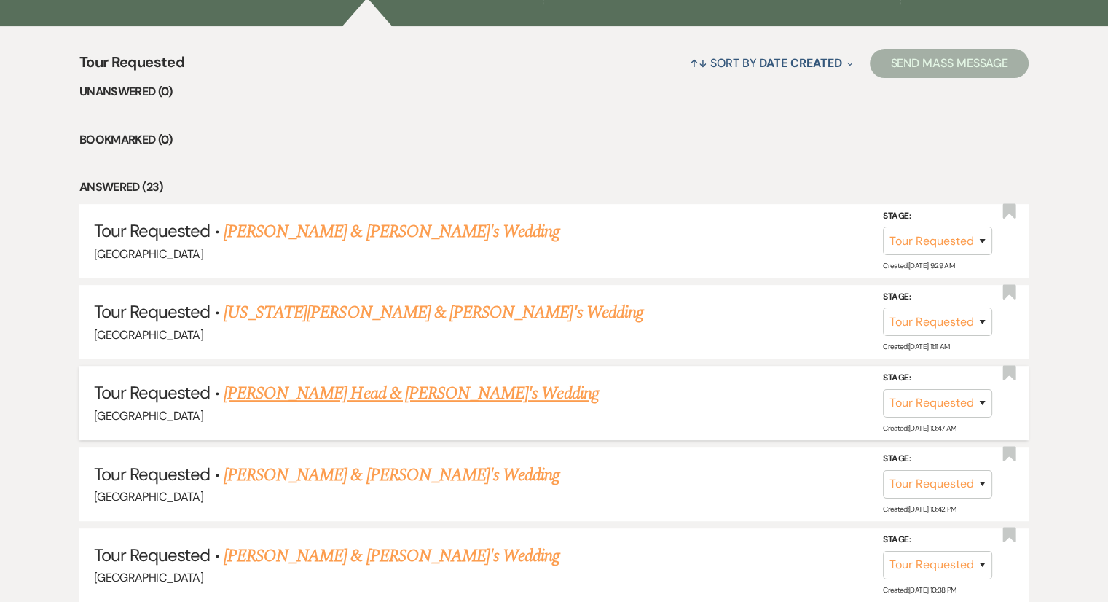
click at [362, 386] on link "[PERSON_NAME] Head & [PERSON_NAME]'s Wedding" at bounding box center [411, 393] width 375 height 26
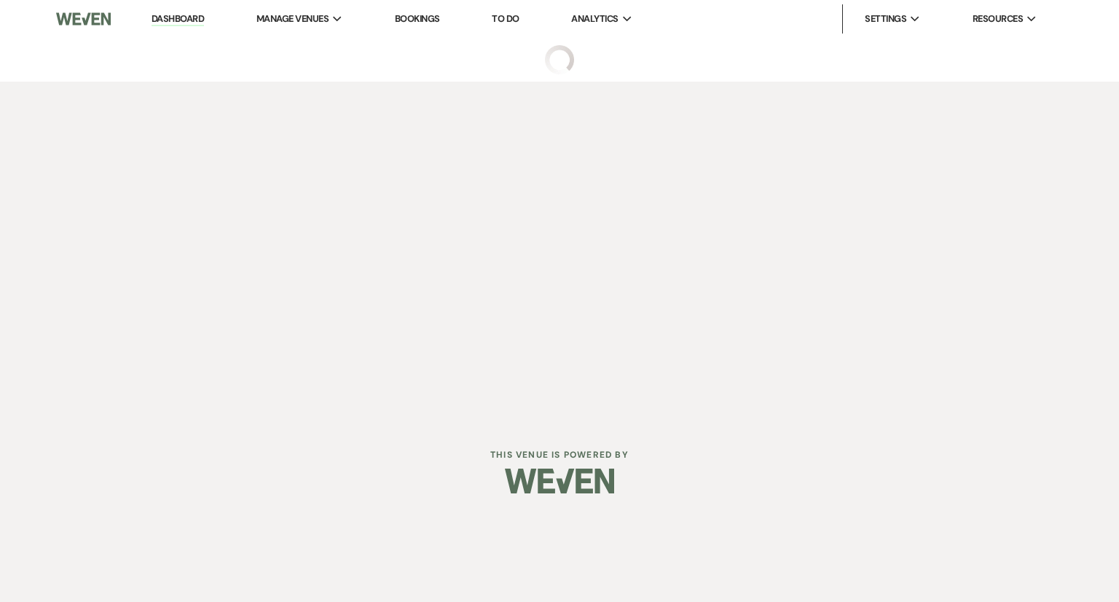
select select "2"
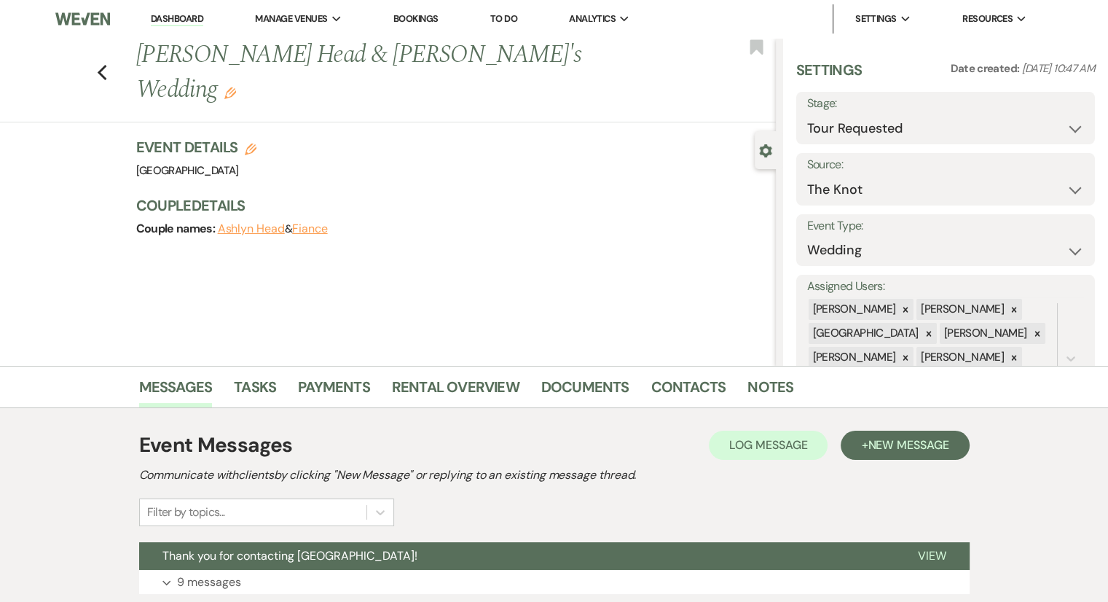
scroll to position [108, 0]
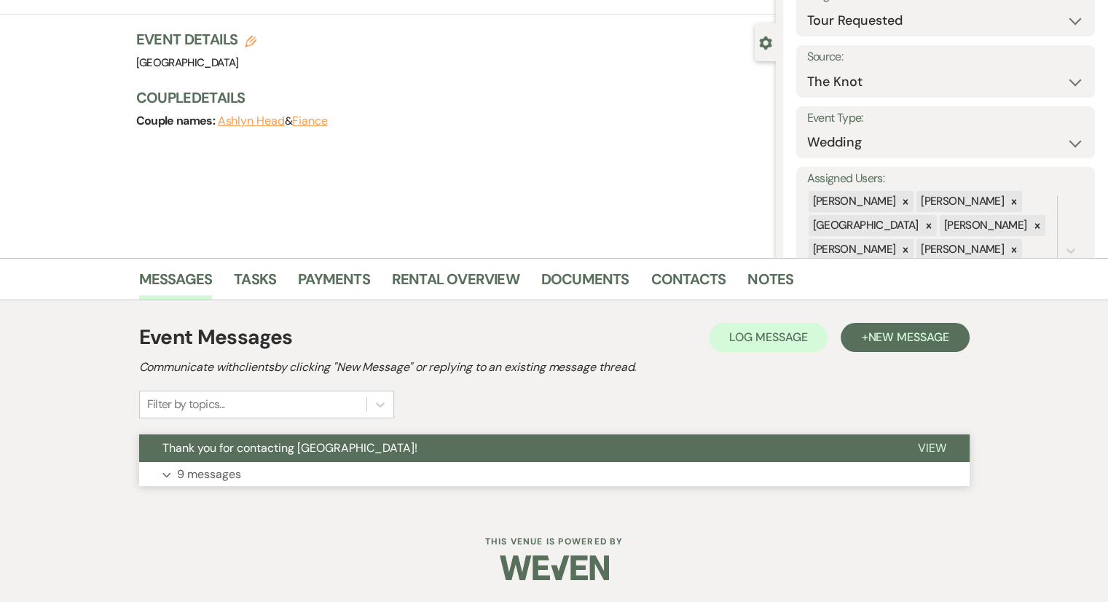
click at [179, 477] on p "9 messages" at bounding box center [209, 474] width 64 height 19
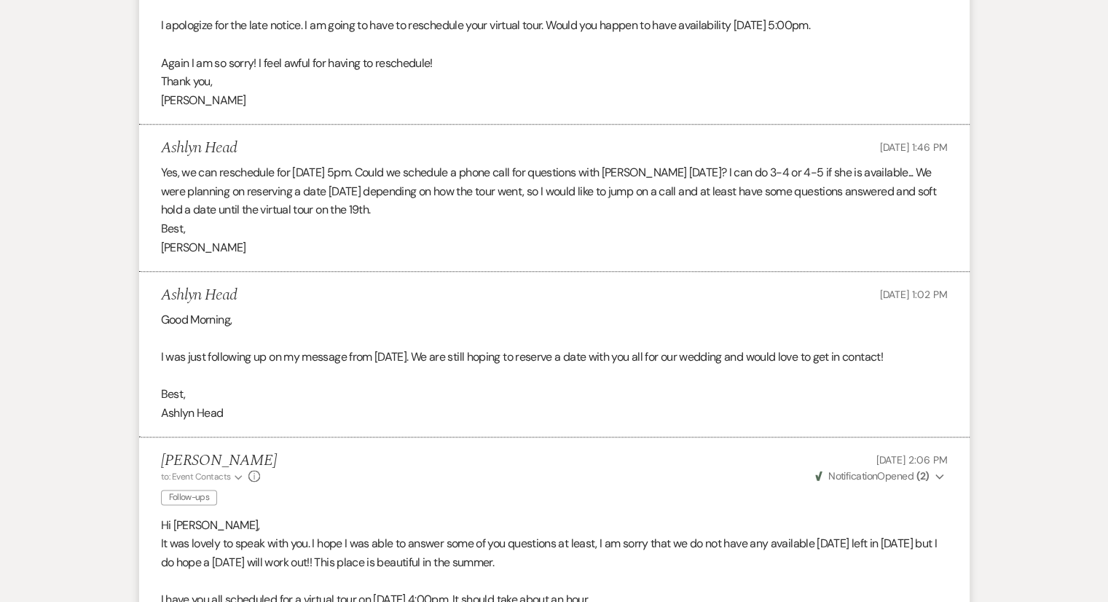
scroll to position [1930, 0]
